Goal: Transaction & Acquisition: Subscribe to service/newsletter

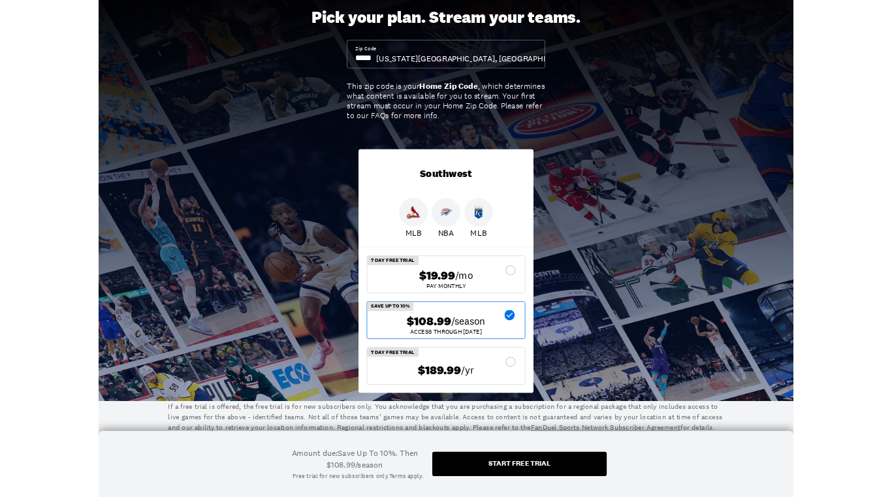
scroll to position [55, 0]
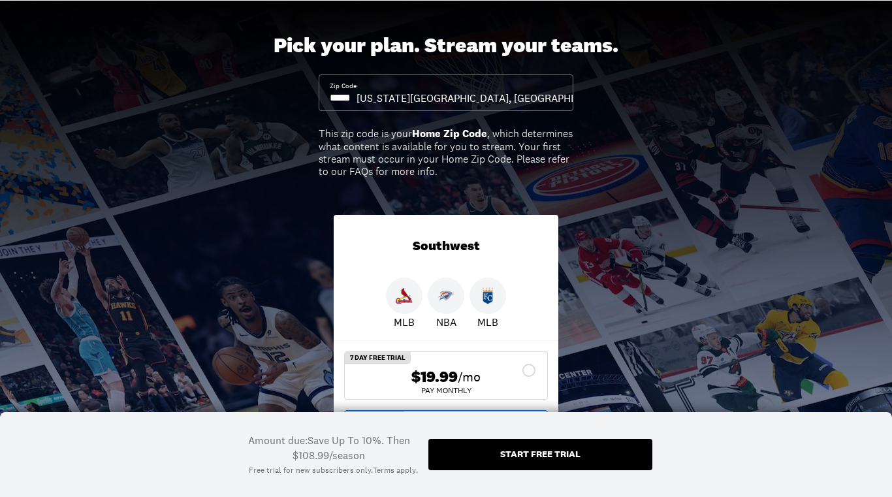
click at [357, 97] on input at bounding box center [343, 98] width 27 height 14
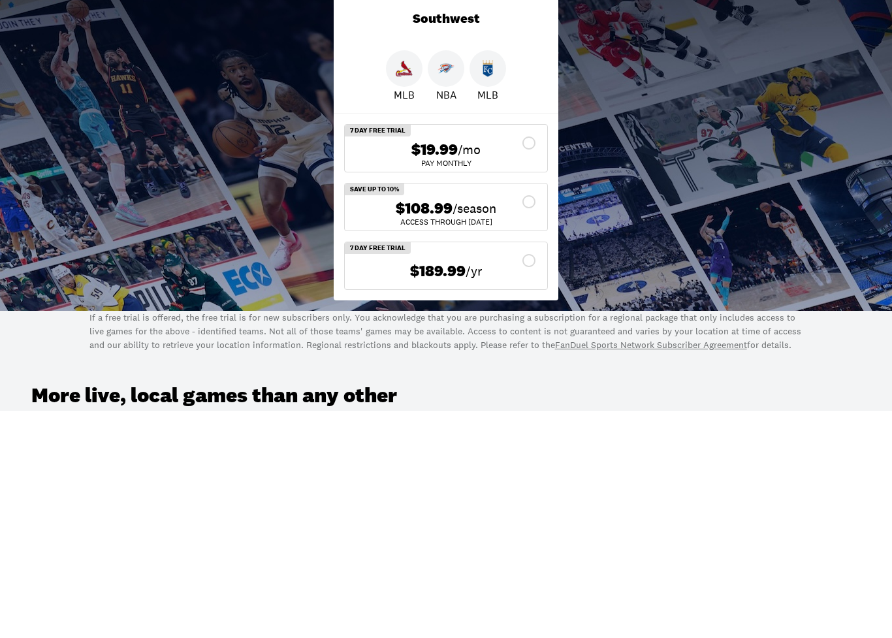
type input "*****"
click at [527, 427] on div "$108.99 /season" at bounding box center [446, 436] width 182 height 19
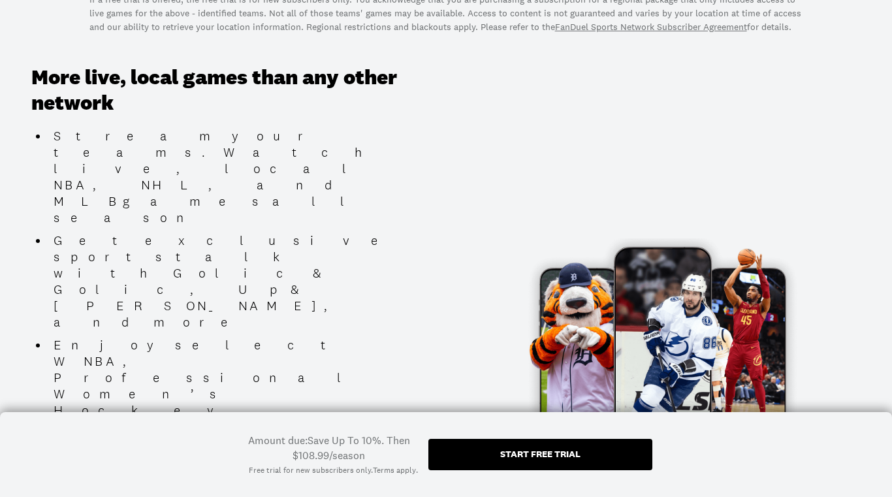
scroll to position [600, 0]
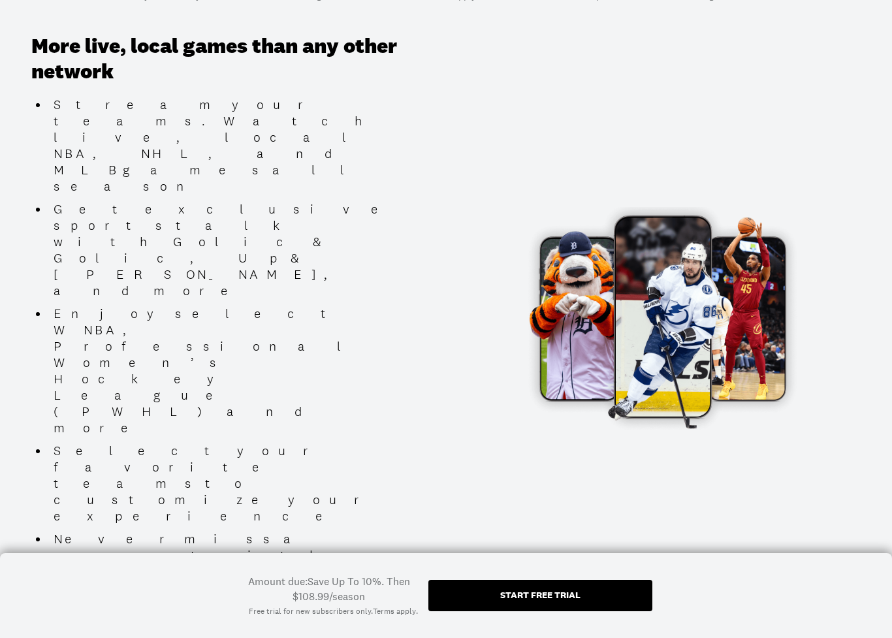
scroll to position [666, 0]
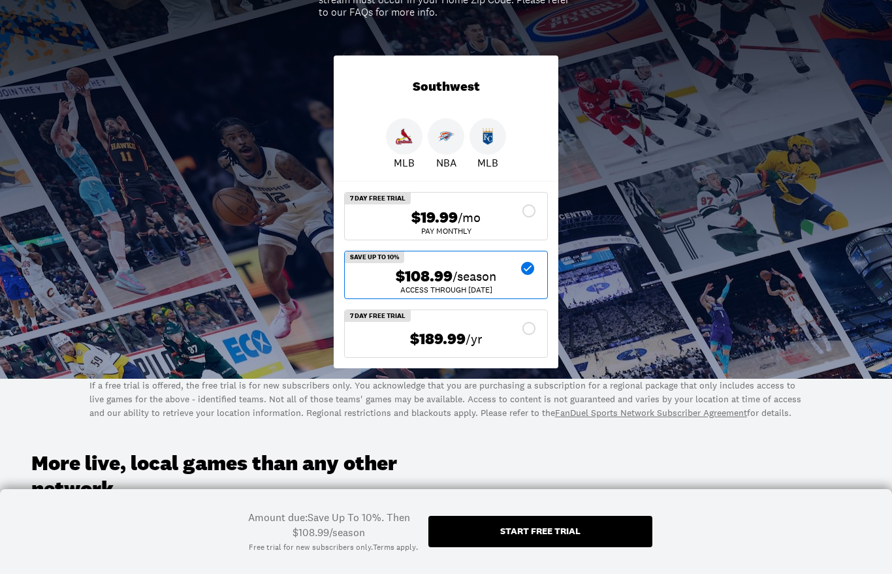
scroll to position [205, 0]
